Goal: Task Accomplishment & Management: Manage account settings

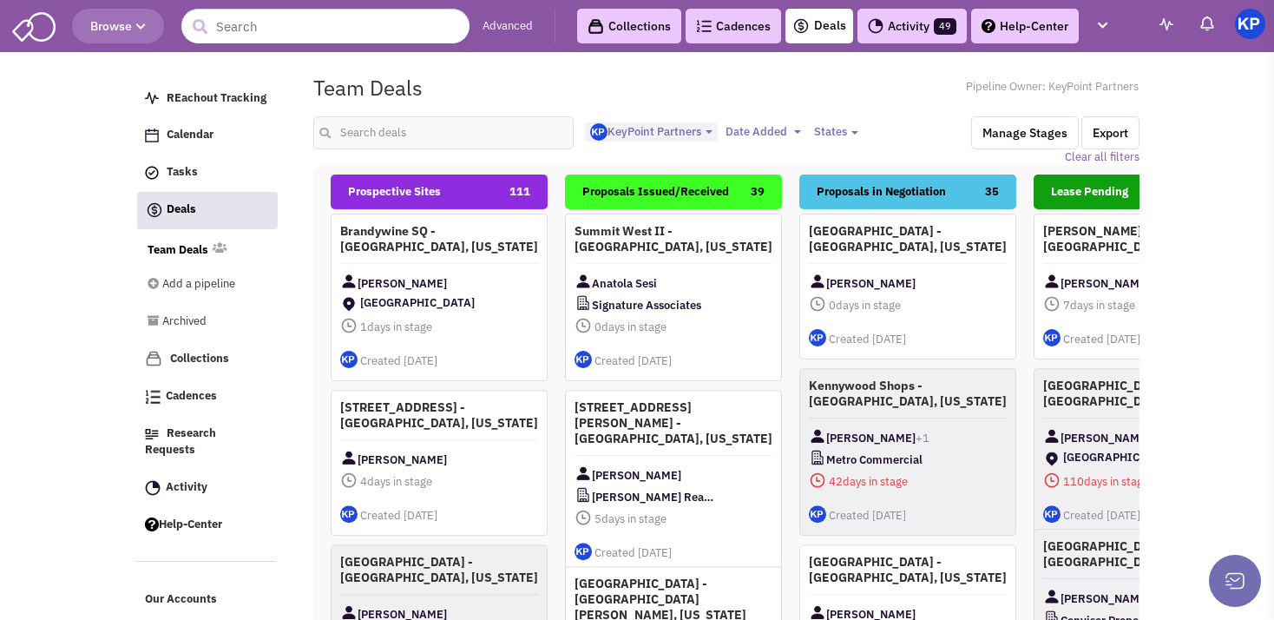
select select "1900"
select select
click at [437, 131] on input "text" at bounding box center [443, 132] width 260 height 33
type input "[PERSON_NAME]"
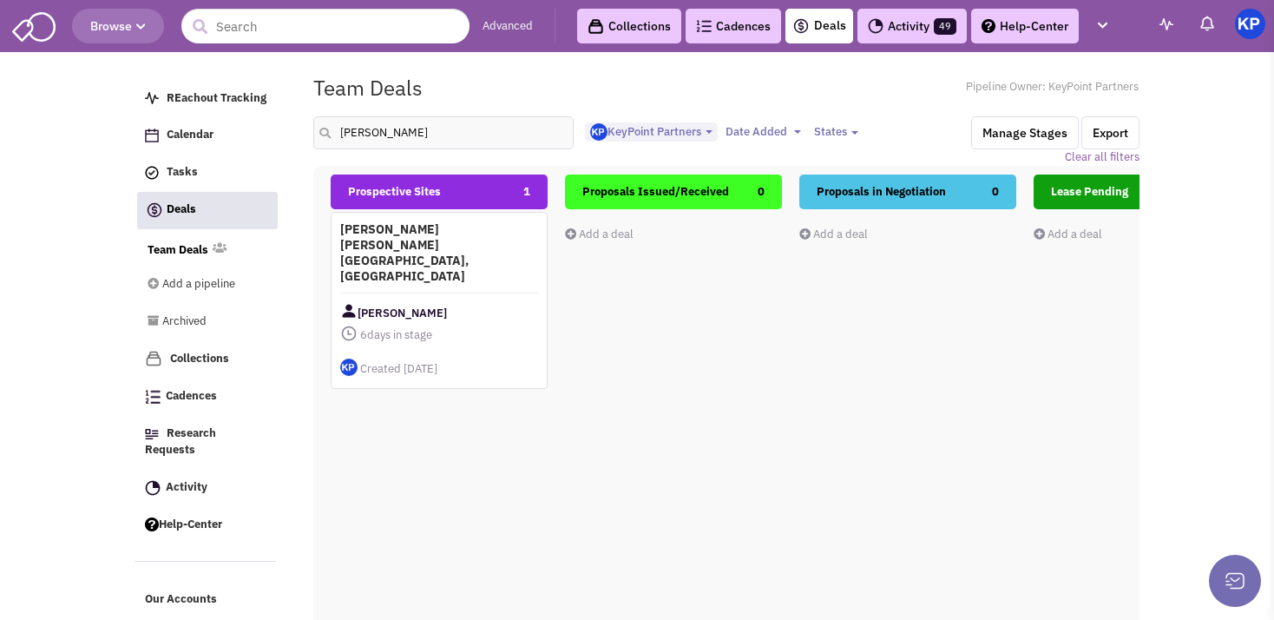
click at [509, 302] on div "[PERSON_NAME]" at bounding box center [439, 313] width 198 height 22
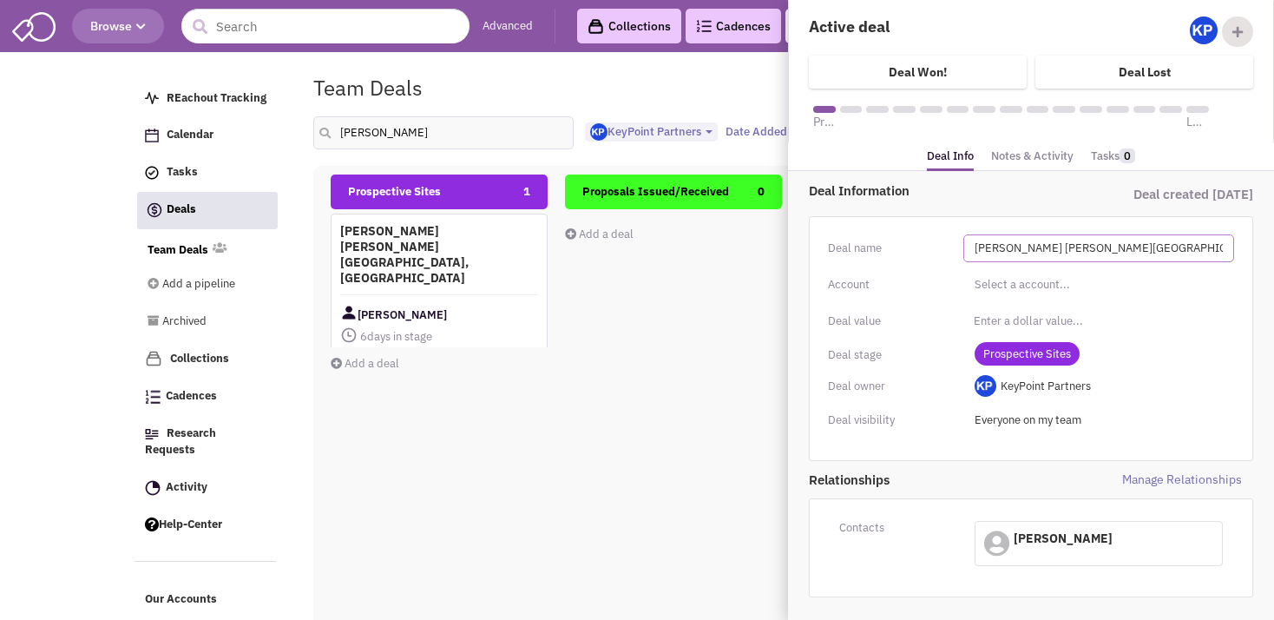
click at [1123, 243] on input "[PERSON_NAME] [PERSON_NAME][GEOGRAPHIC_DATA], [GEOGRAPHIC_DATA]" at bounding box center [1098, 248] width 271 height 28
type input "[PERSON_NAME] Southgate - [GEOGRAPHIC_DATA], [US_STATE]"
click at [925, 265] on div "Deal name [PERSON_NAME] Southgate - [GEOGRAPHIC_DATA], [US_STATE] Invalid deal …" at bounding box center [1031, 338] width 444 height 245
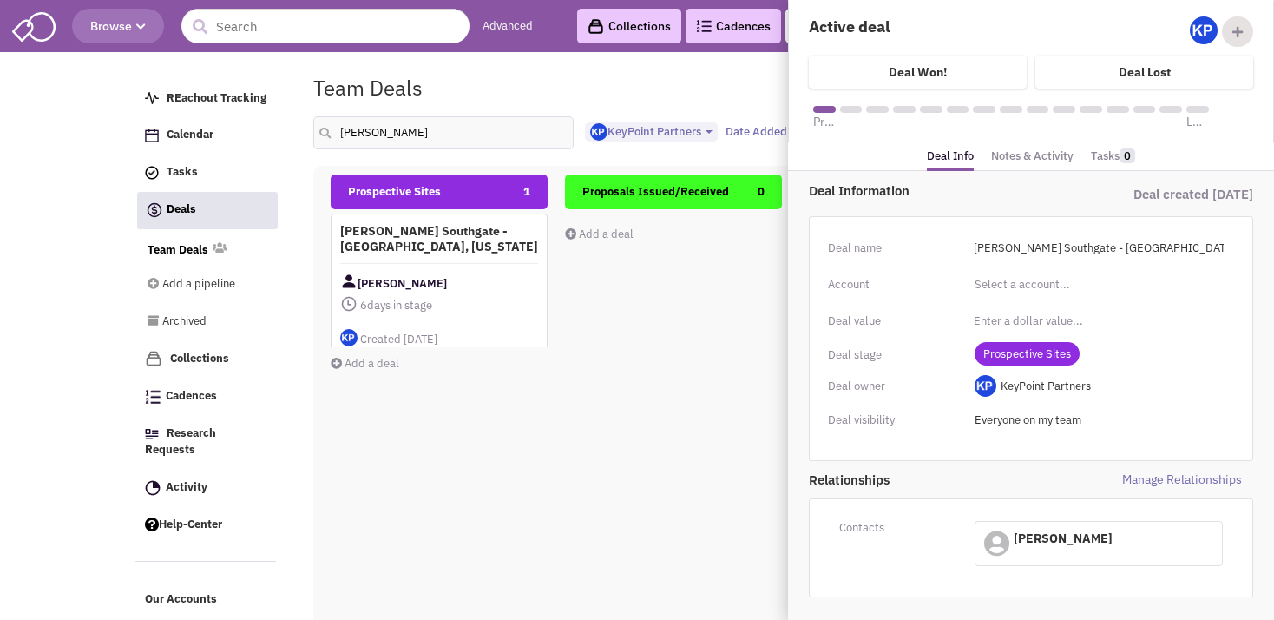
click at [531, 384] on div "Prospective Sites 1 [PERSON_NAME] Southgate - [GEOGRAPHIC_DATA], [US_STATE] [PE…" at bounding box center [439, 482] width 217 height 616
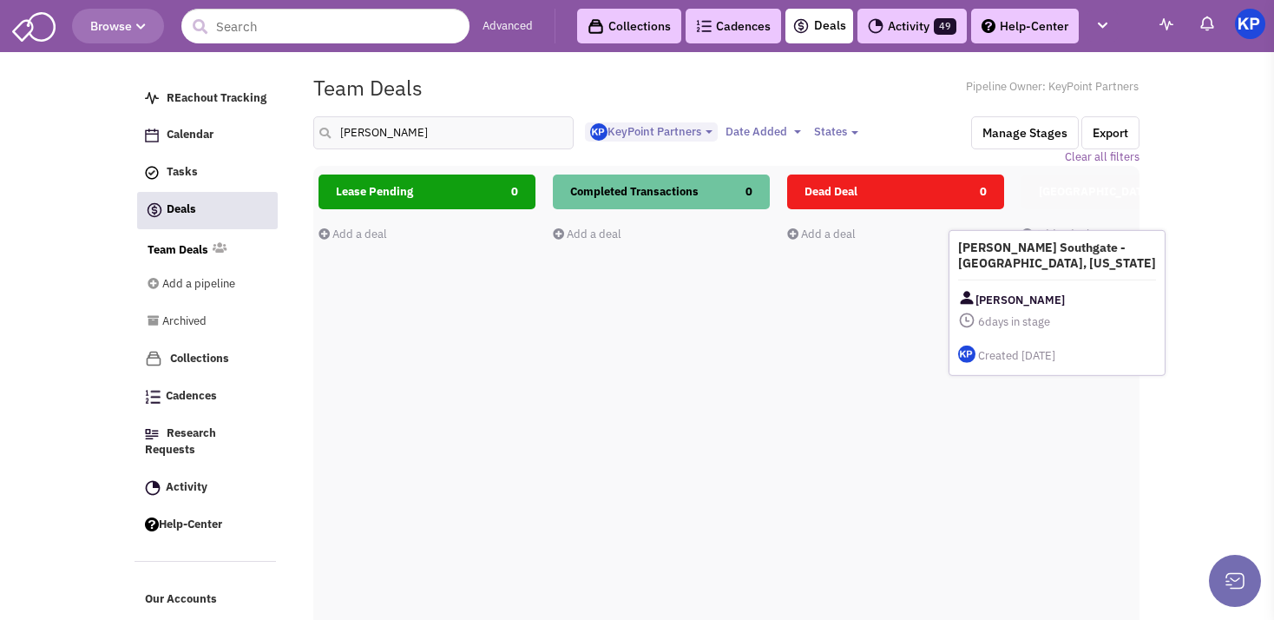
scroll to position [0, 786]
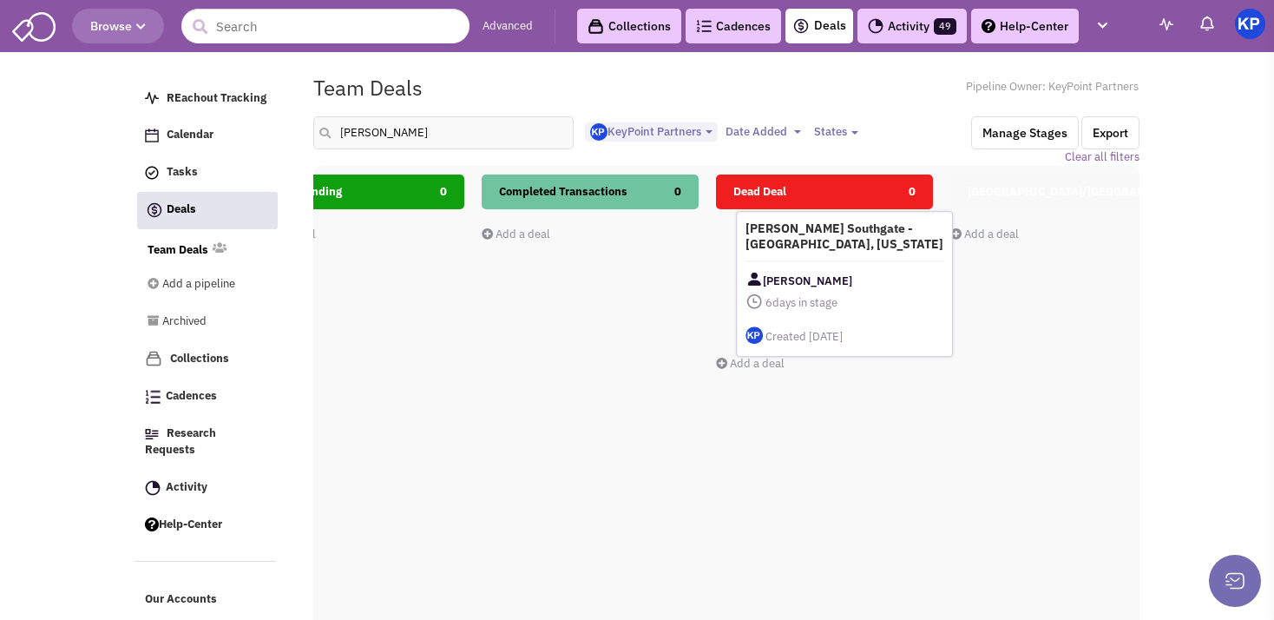
drag, startPoint x: 466, startPoint y: 279, endPoint x: 853, endPoint y: 284, distance: 387.1
click at [853, 292] on span "6 days in stage" at bounding box center [844, 303] width 198 height 22
click at [883, 236] on h4 "[PERSON_NAME] Southgate - [GEOGRAPHIC_DATA], [US_STATE]" at bounding box center [824, 238] width 198 height 31
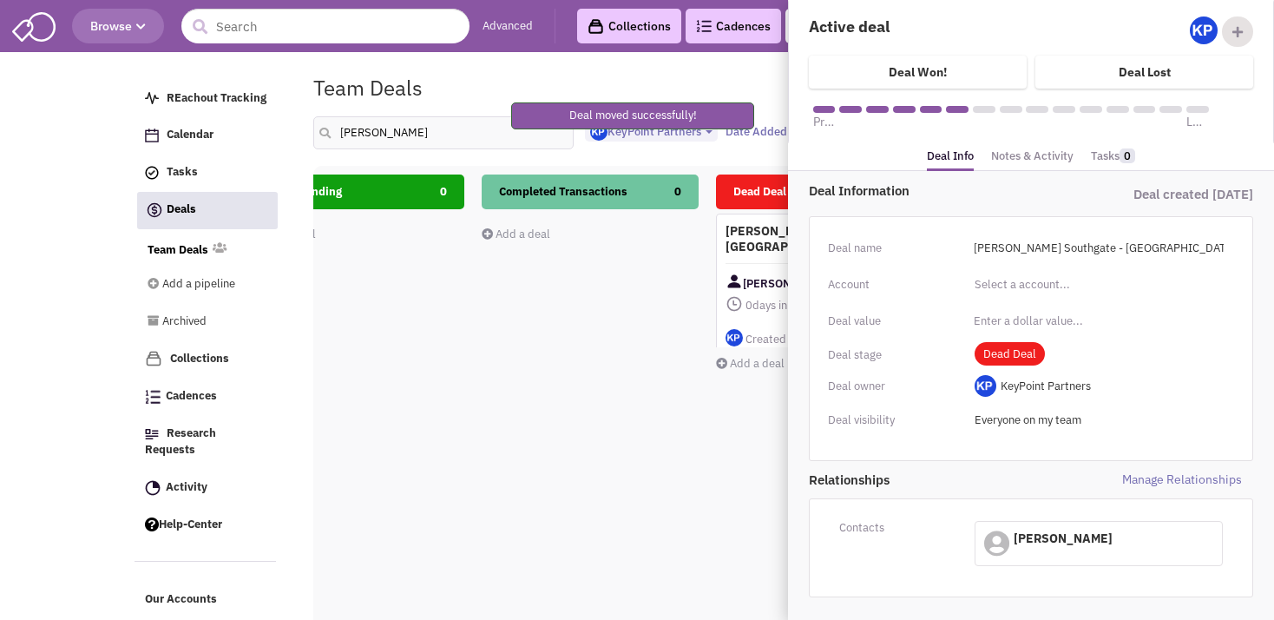
click at [1037, 157] on link "Notes & Activity" at bounding box center [1032, 156] width 82 height 25
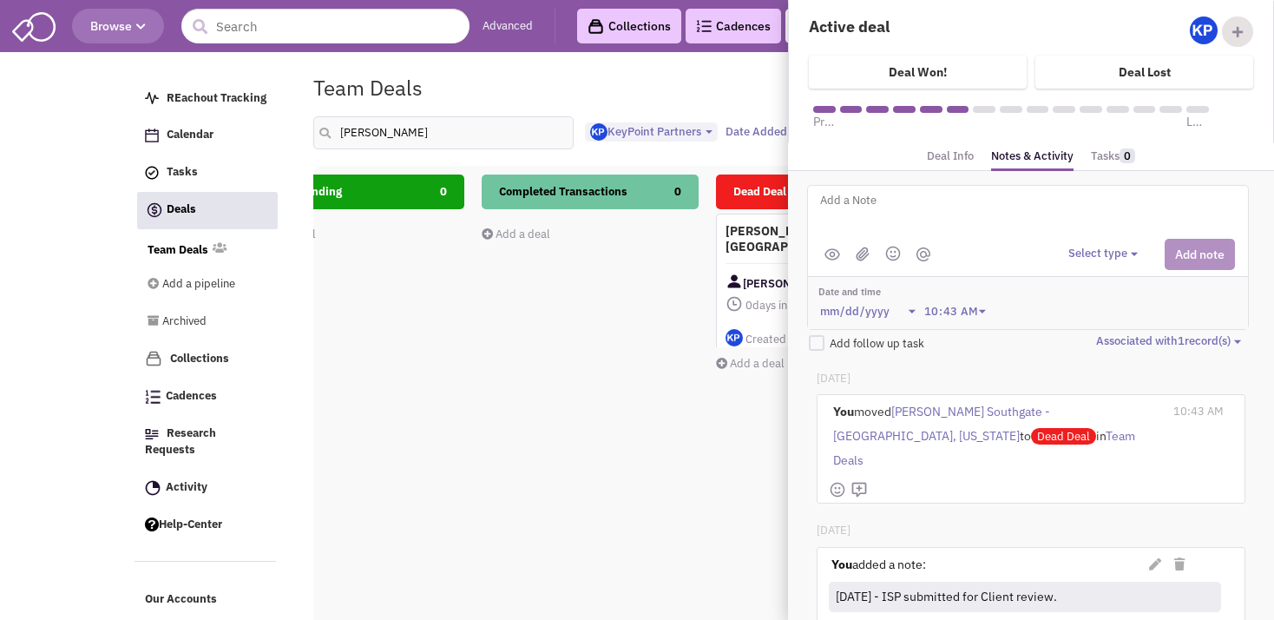
click at [918, 193] on div "@[PERSON_NAME] @[PERSON_NAME] Please Insert Note. 0% complete Add note" at bounding box center [1028, 257] width 442 height 145
click at [915, 197] on textarea at bounding box center [1033, 214] width 430 height 48
type textarea "[DATE]- FC is already working on deal."
click at [1075, 255] on button "Select type" at bounding box center [1105, 254] width 75 height 16
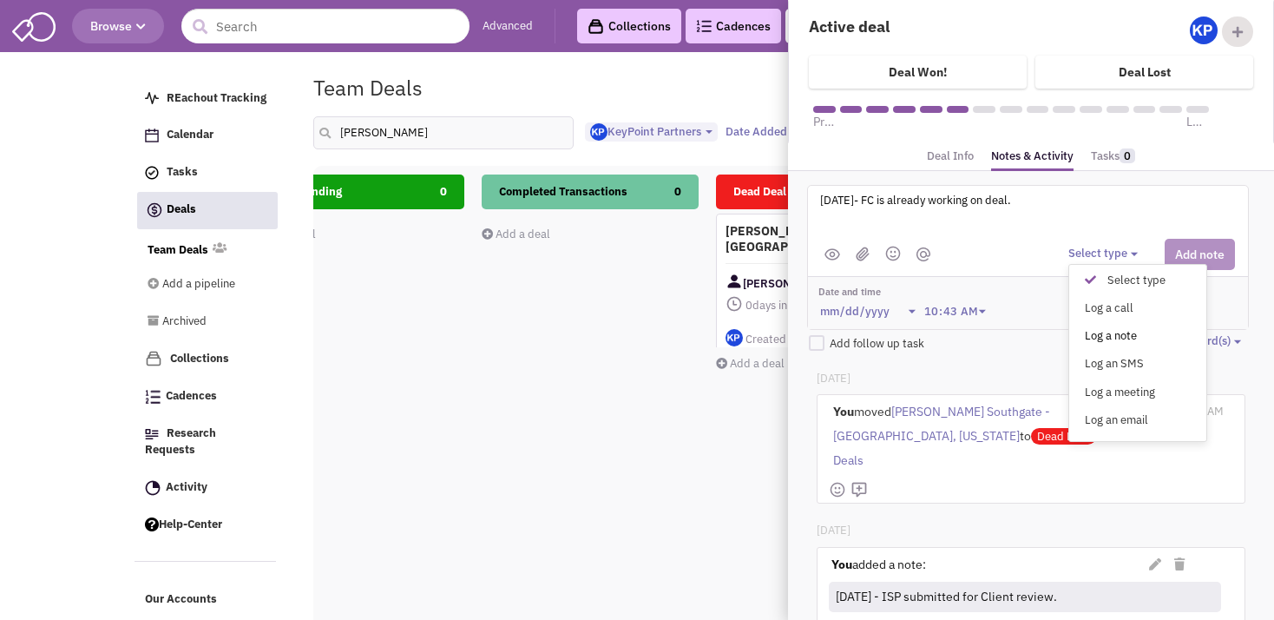
click at [1086, 328] on div "Log a note" at bounding box center [1094, 336] width 43 height 16
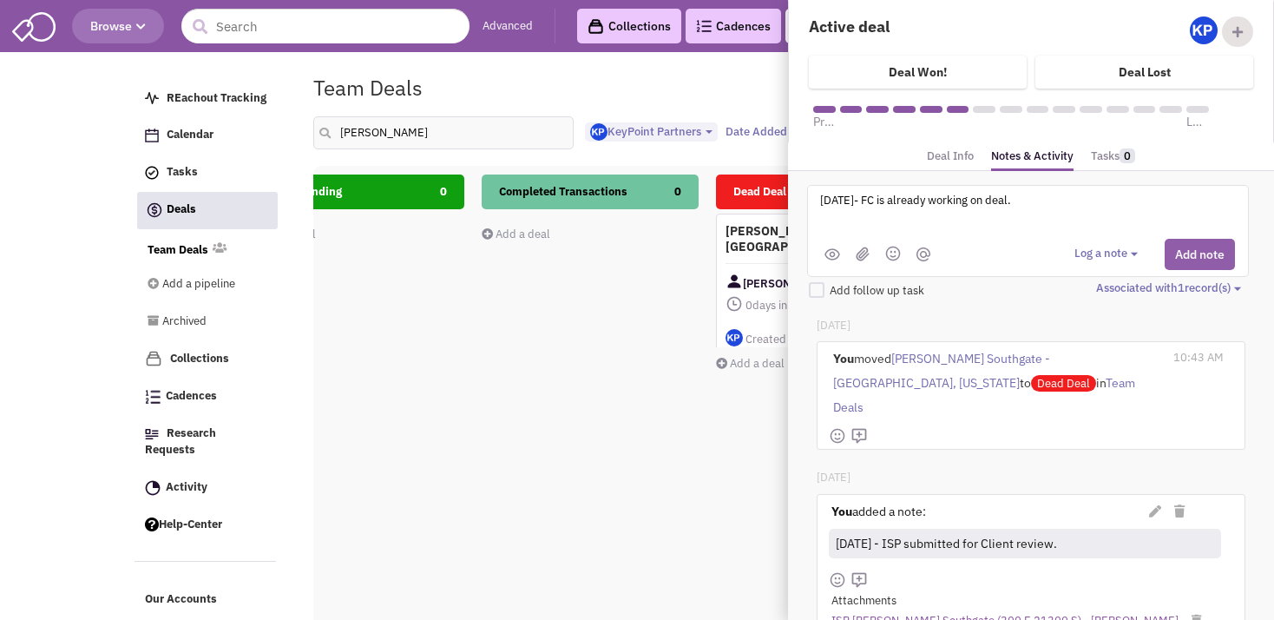
click at [1176, 248] on button "Add note" at bounding box center [1200, 254] width 70 height 31
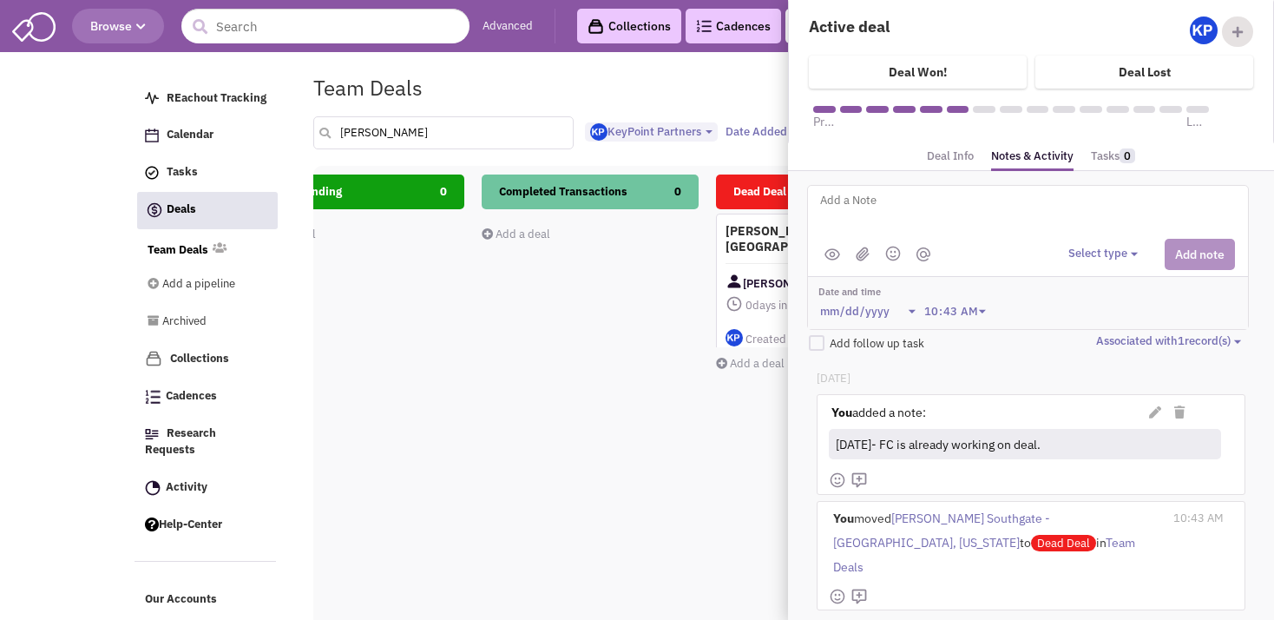
click at [391, 134] on input "[PERSON_NAME]" at bounding box center [443, 132] width 260 height 33
type input "d"
type input "broomfield"
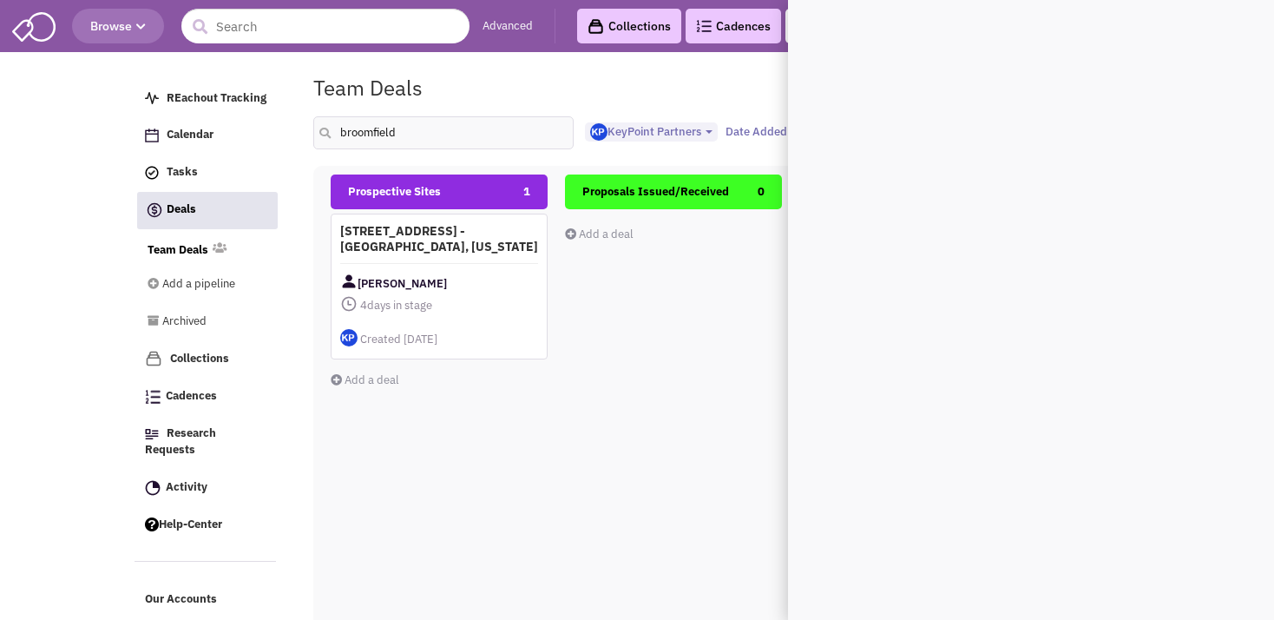
click at [479, 82] on div "Team Deals Pipeline Owner: KeyPoint Partners" at bounding box center [726, 88] width 849 height 40
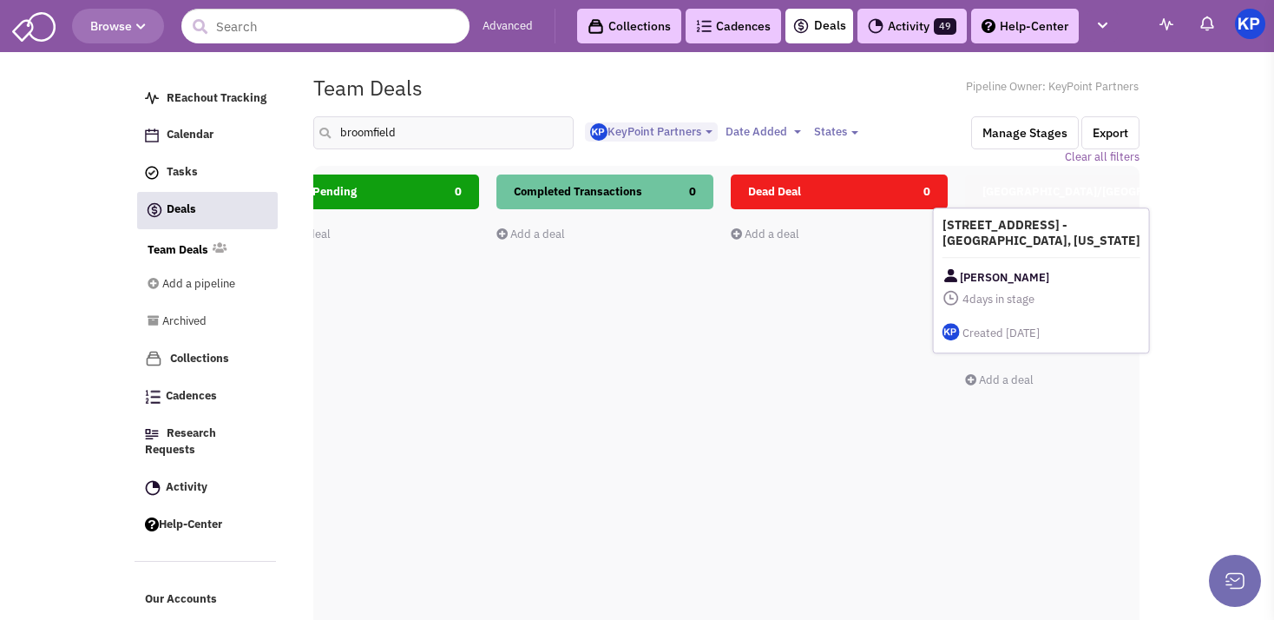
scroll to position [0, 771]
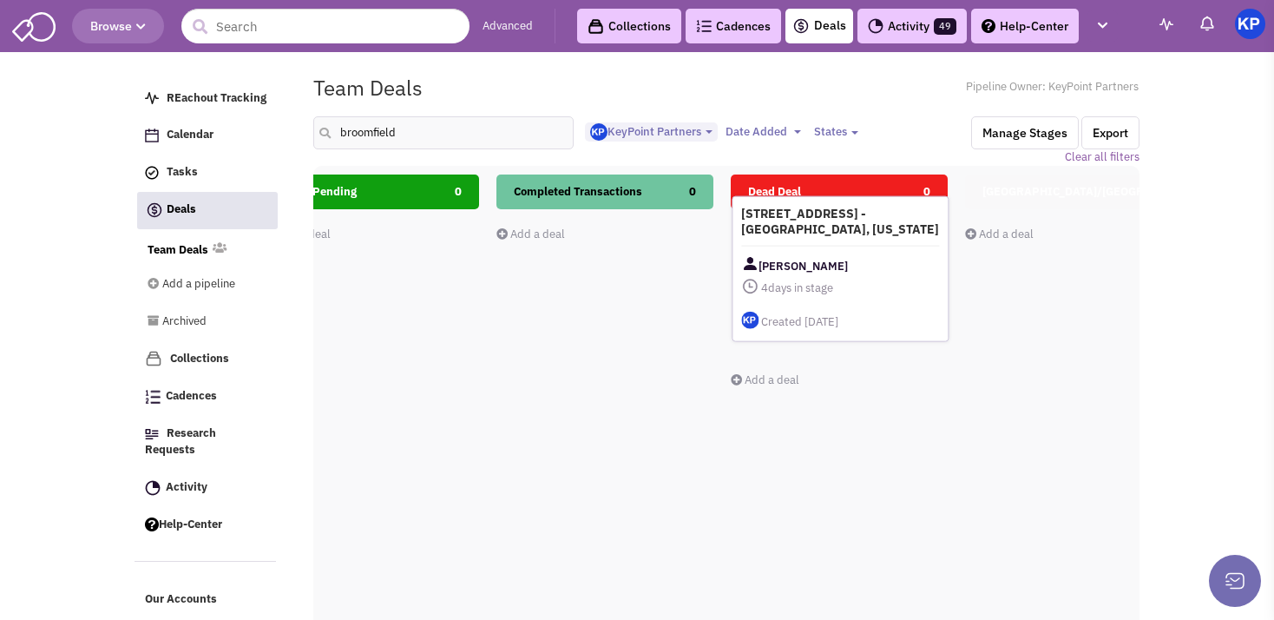
drag, startPoint x: 465, startPoint y: 277, endPoint x: 866, endPoint y: 261, distance: 401.2
click at [866, 261] on div "[PERSON_NAME]" at bounding box center [840, 266] width 198 height 22
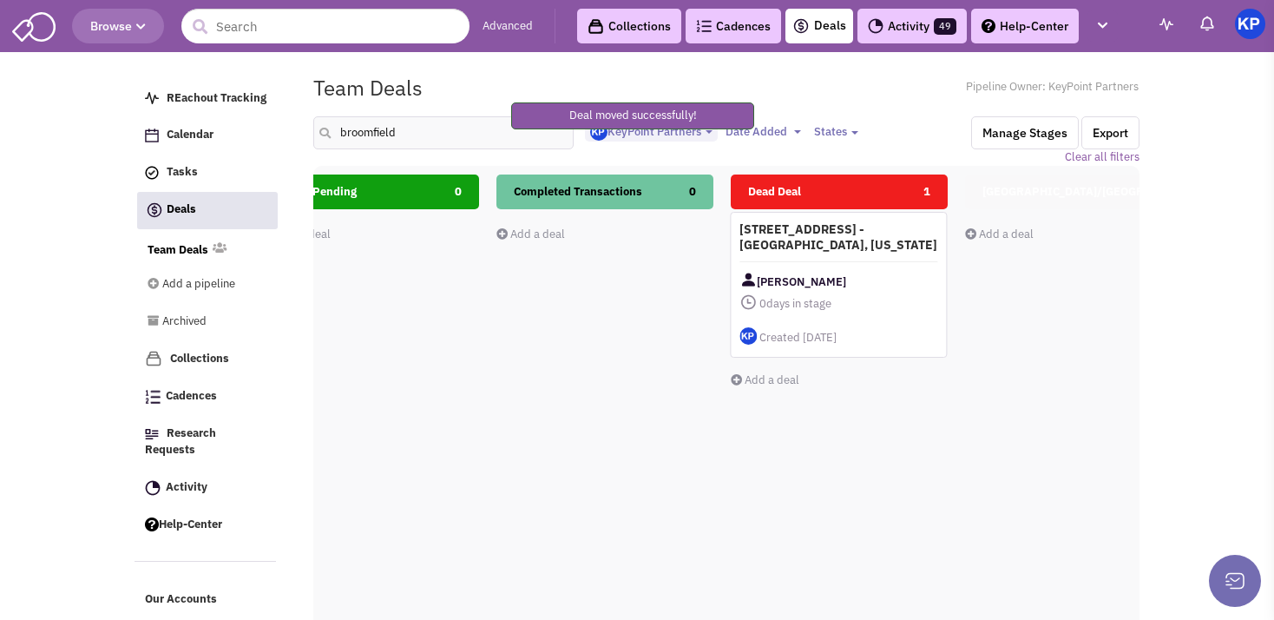
click at [866, 261] on div "[STREET_ADDRESS] - [GEOGRAPHIC_DATA], [US_STATE] [PERSON_NAME] 0 days in stage …" at bounding box center [838, 285] width 217 height 146
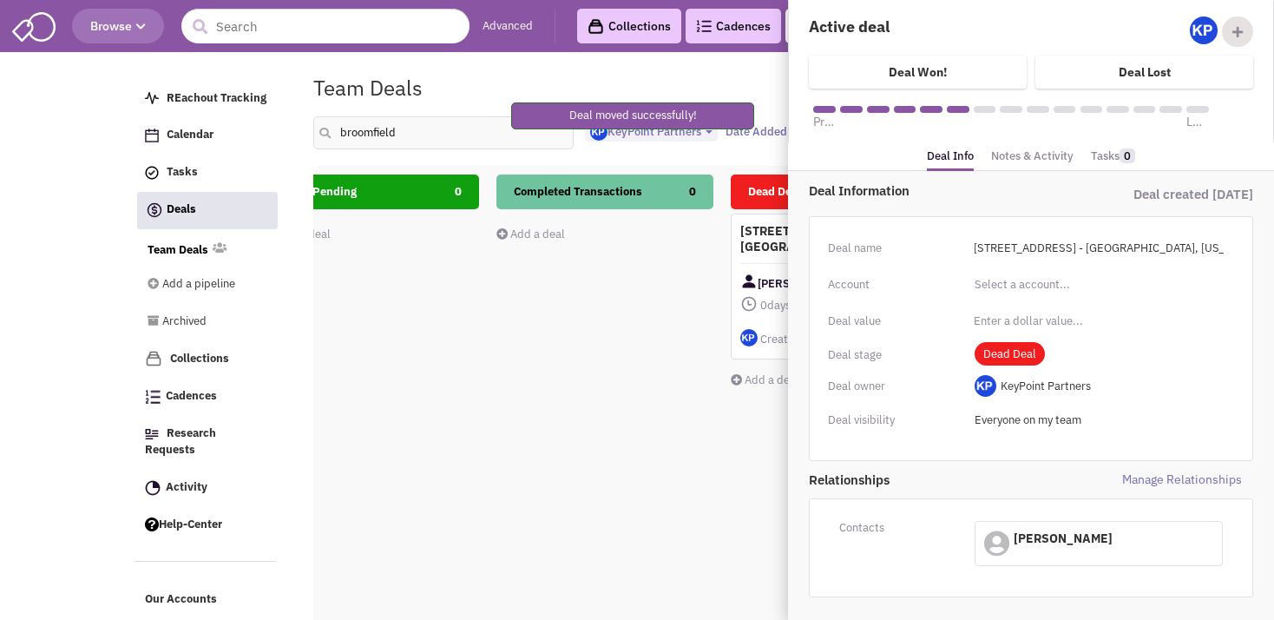
click at [1022, 171] on div "Deal Information Deal created [DATE] Deal name [STREET_ADDRESS] - [GEOGRAPHIC_D…" at bounding box center [1031, 424] width 486 height 506
click at [1021, 164] on link "Notes & Activity" at bounding box center [1032, 156] width 82 height 25
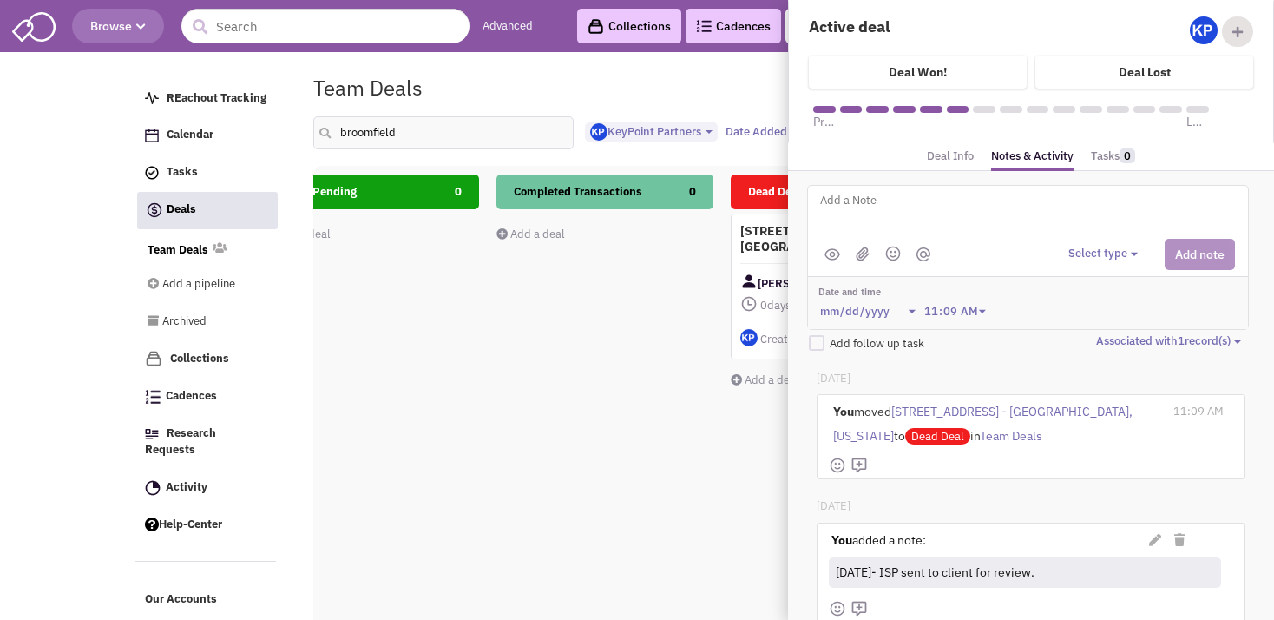
click at [925, 207] on textarea at bounding box center [1033, 214] width 430 height 48
type textarea "[DATE]- Too close to [GEOGRAPHIC_DATA] location."
click at [1119, 249] on button "Select type" at bounding box center [1105, 254] width 75 height 16
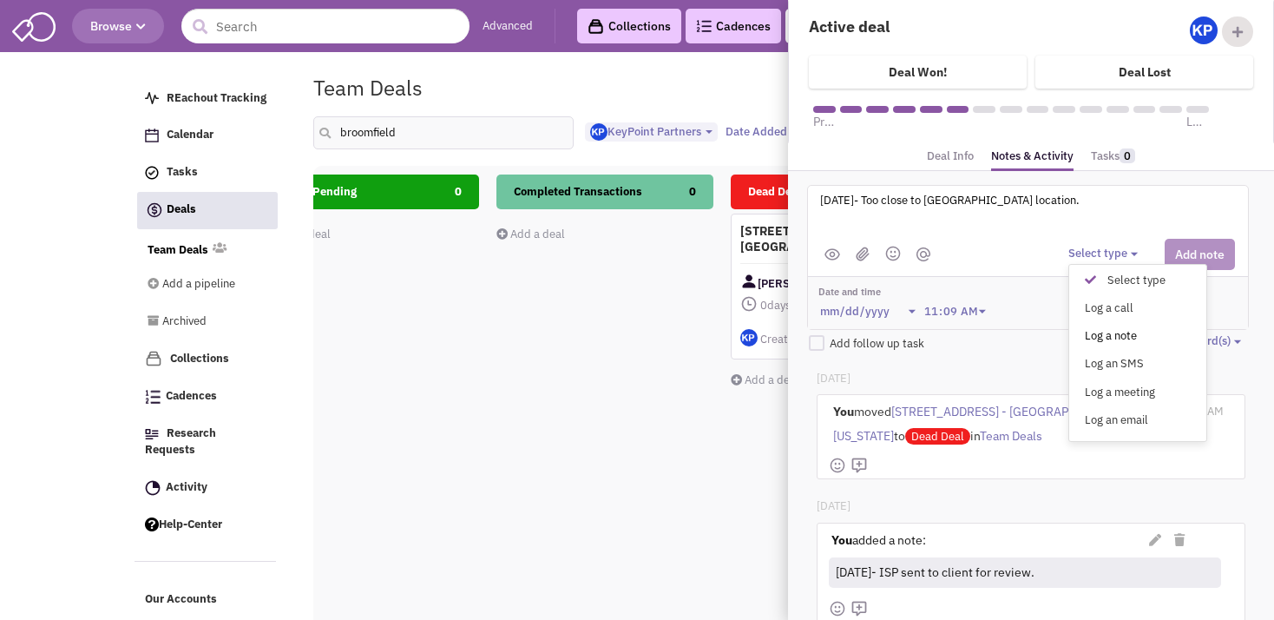
click at [1106, 328] on div "Log a note" at bounding box center [1094, 336] width 43 height 16
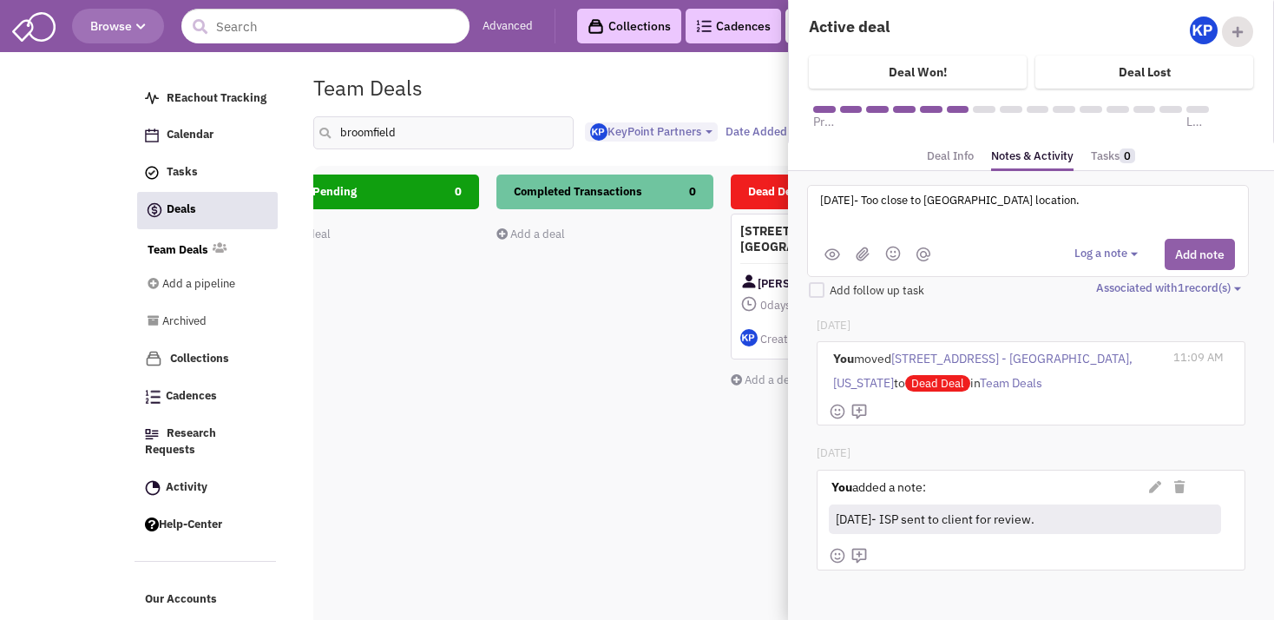
click at [1165, 257] on button "Add note" at bounding box center [1200, 254] width 70 height 31
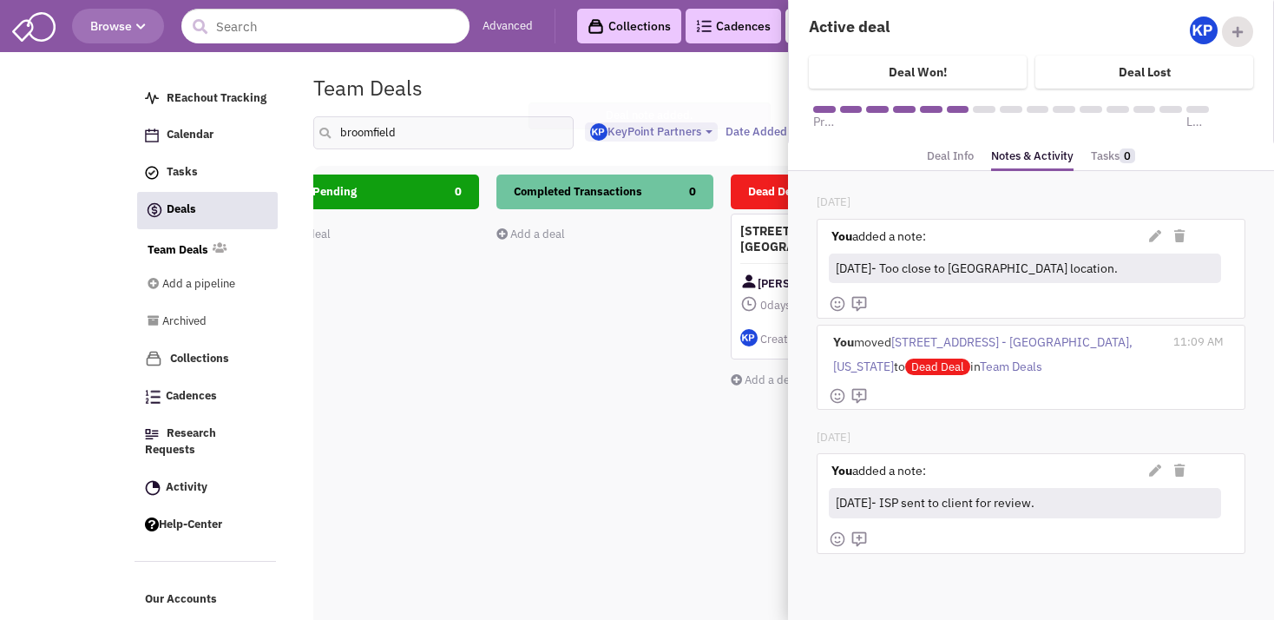
click at [602, 401] on div "Completed Transactions 0 Add a deal Total: $ 0" at bounding box center [604, 482] width 217 height 616
